Goal: Find specific fact

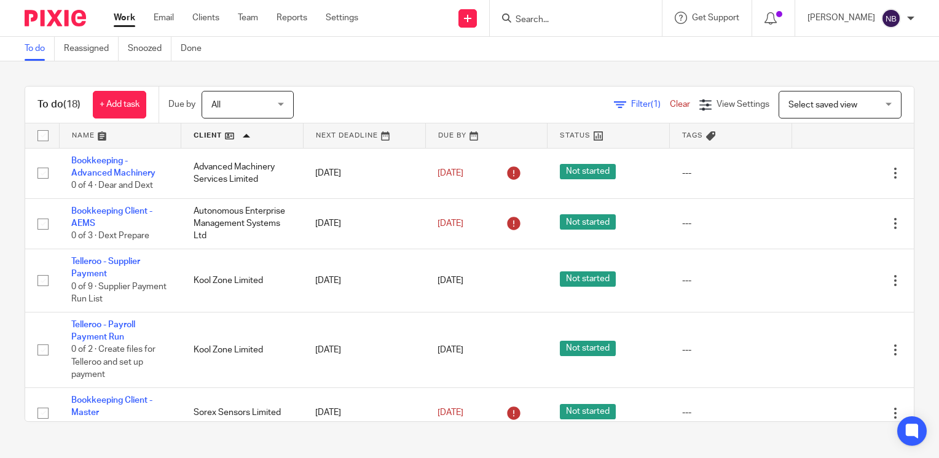
scroll to position [286, 0]
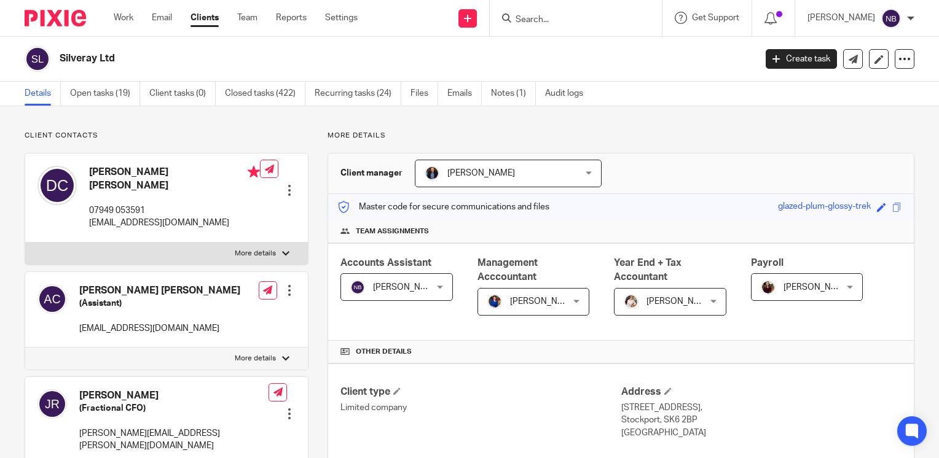
click at [550, 12] on form at bounding box center [579, 17] width 131 height 15
click at [580, 21] on input "Search" at bounding box center [569, 20] width 111 height 11
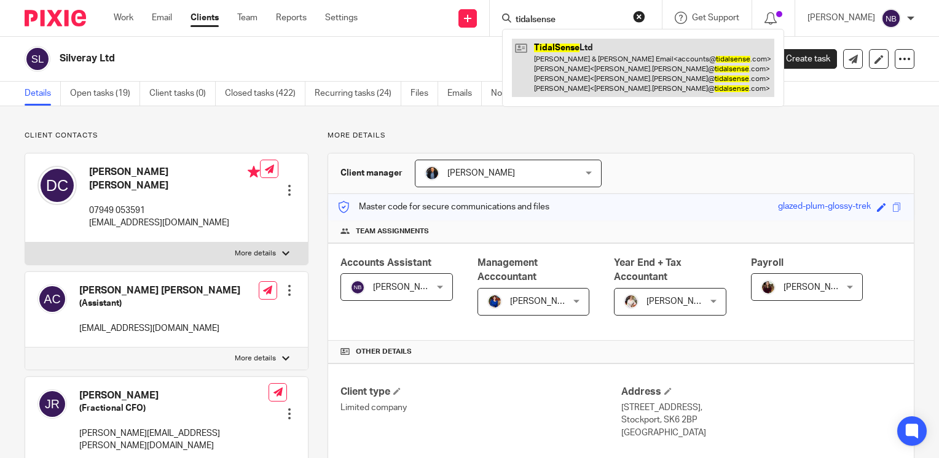
type input "tidalsense"
click at [611, 60] on link at bounding box center [643, 68] width 262 height 58
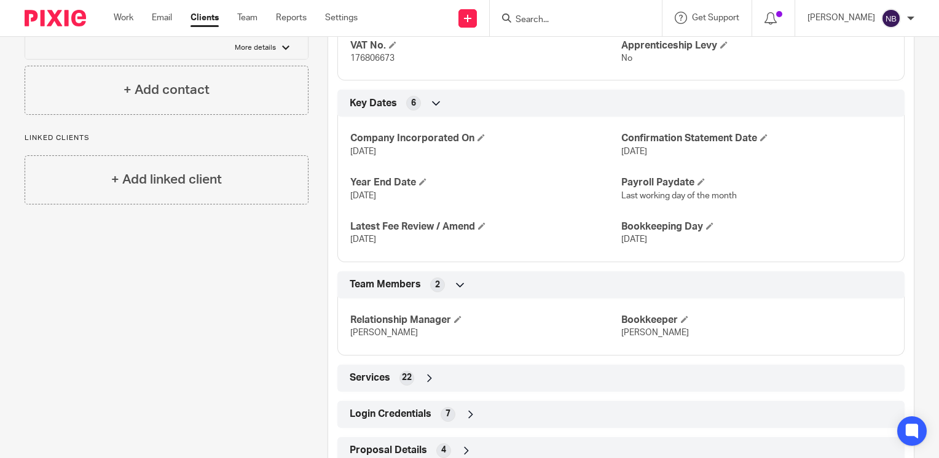
scroll to position [688, 0]
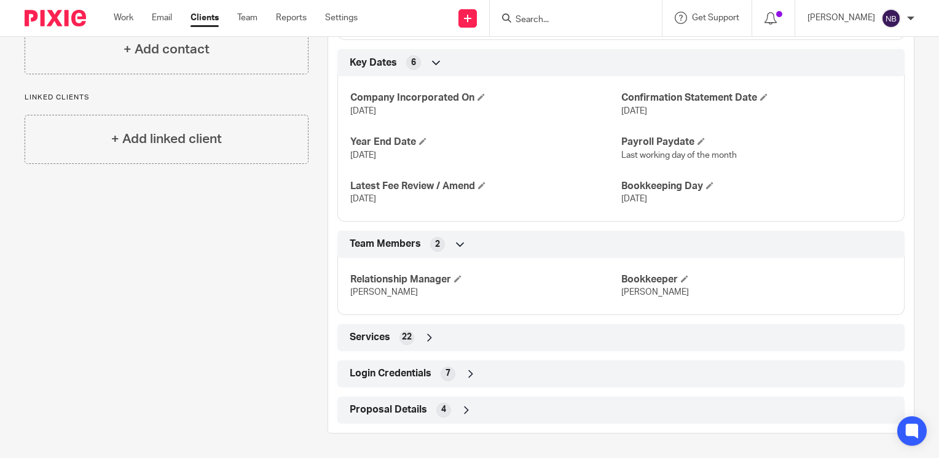
click at [469, 375] on icon at bounding box center [470, 374] width 12 height 12
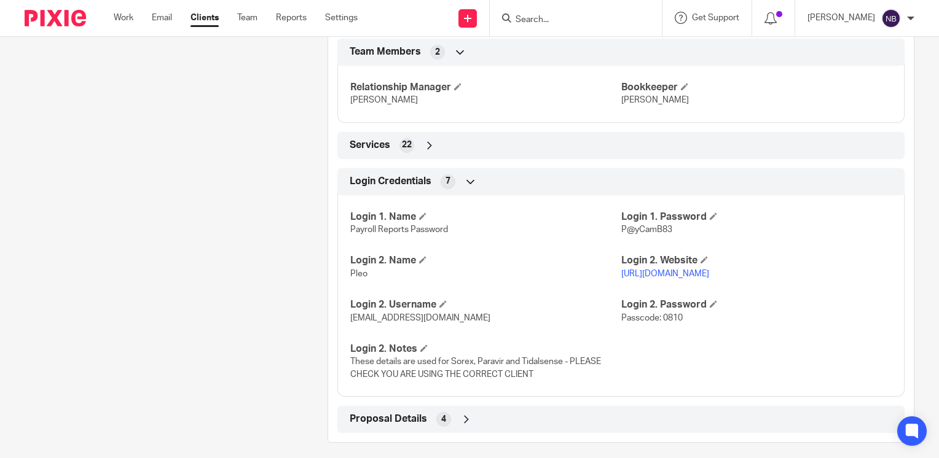
scroll to position [890, 0]
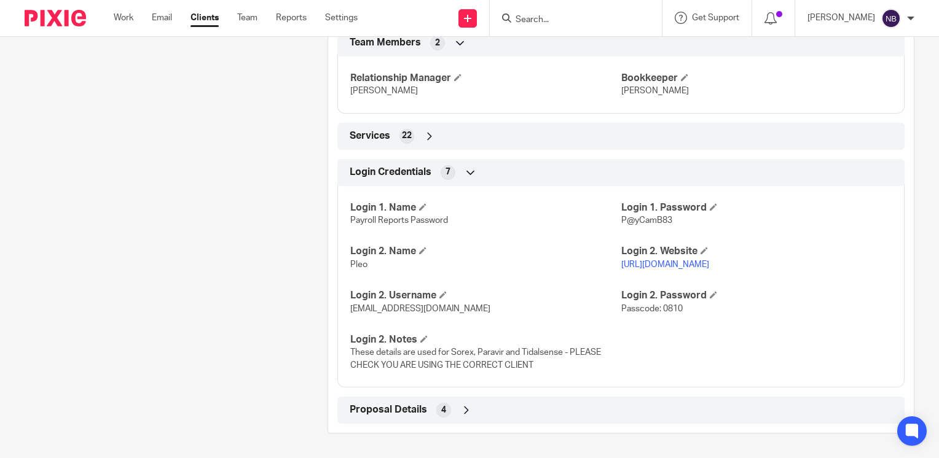
click at [665, 267] on link "https://app.pleo.io/expenses" at bounding box center [665, 264] width 88 height 9
click at [460, 407] on icon at bounding box center [466, 410] width 12 height 12
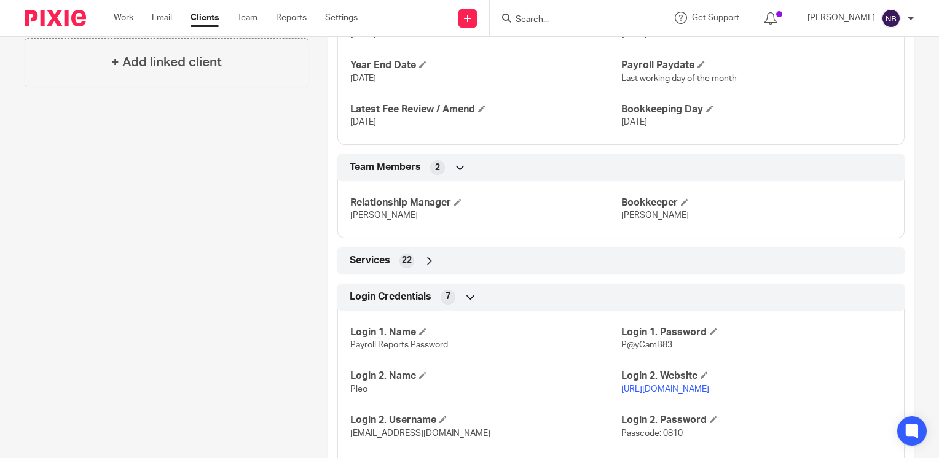
scroll to position [742, 0]
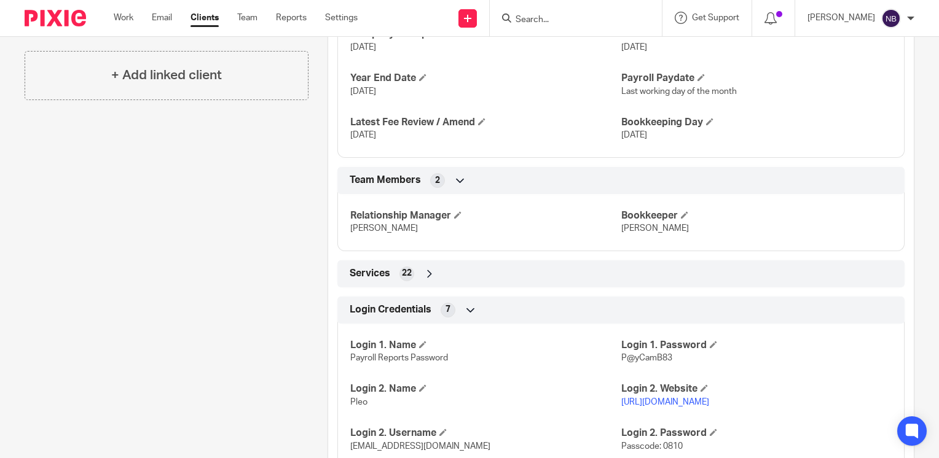
click at [423, 280] on icon at bounding box center [429, 274] width 12 height 12
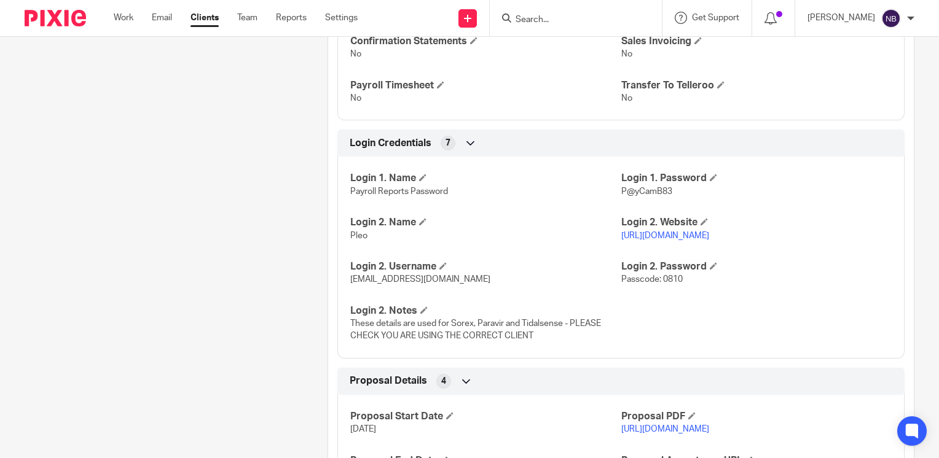
scroll to position [1403, 0]
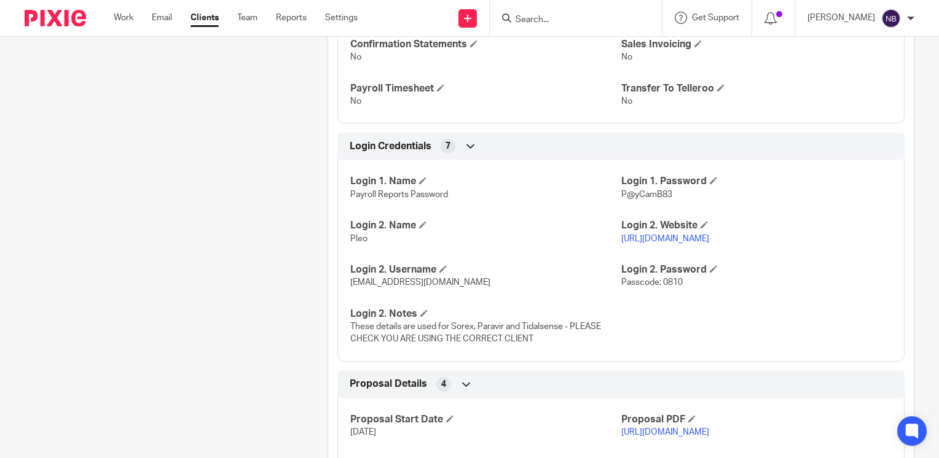
click at [460, 391] on icon at bounding box center [466, 384] width 12 height 12
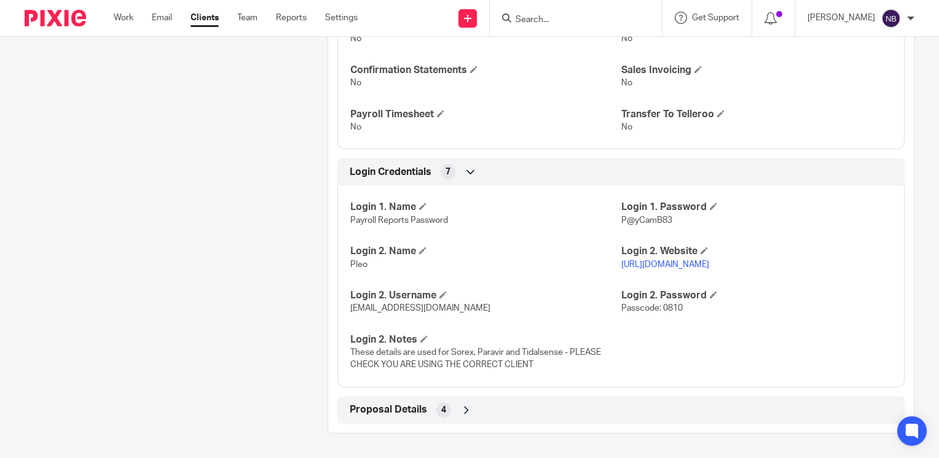
click at [662, 319] on div "Login 1. Name Payroll Reports Password Login 1. Password P@yCamB83 Login 2. Nam…" at bounding box center [620, 281] width 567 height 211
drag, startPoint x: 666, startPoint y: 222, endPoint x: 616, endPoint y: 222, distance: 49.8
click at [621, 222] on p "P@yCamB83" at bounding box center [756, 220] width 270 height 12
copy span "P@yCamB83"
